Goal: Information Seeking & Learning: Learn about a topic

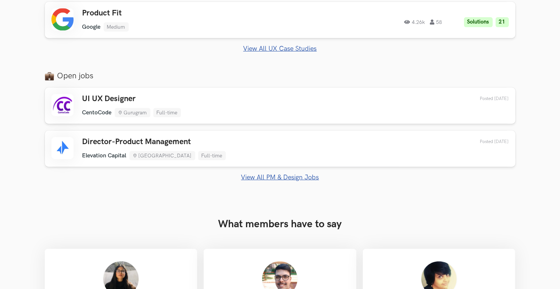
scroll to position [552, 0]
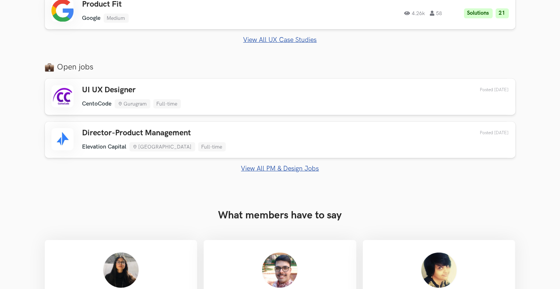
click at [251, 167] on link "View All PM & Design Jobs" at bounding box center [280, 169] width 471 height 8
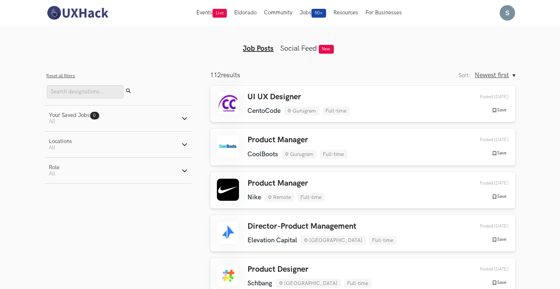
click at [77, 15] on img at bounding box center [77, 12] width 65 height 15
